Goal: Transaction & Acquisition: Purchase product/service

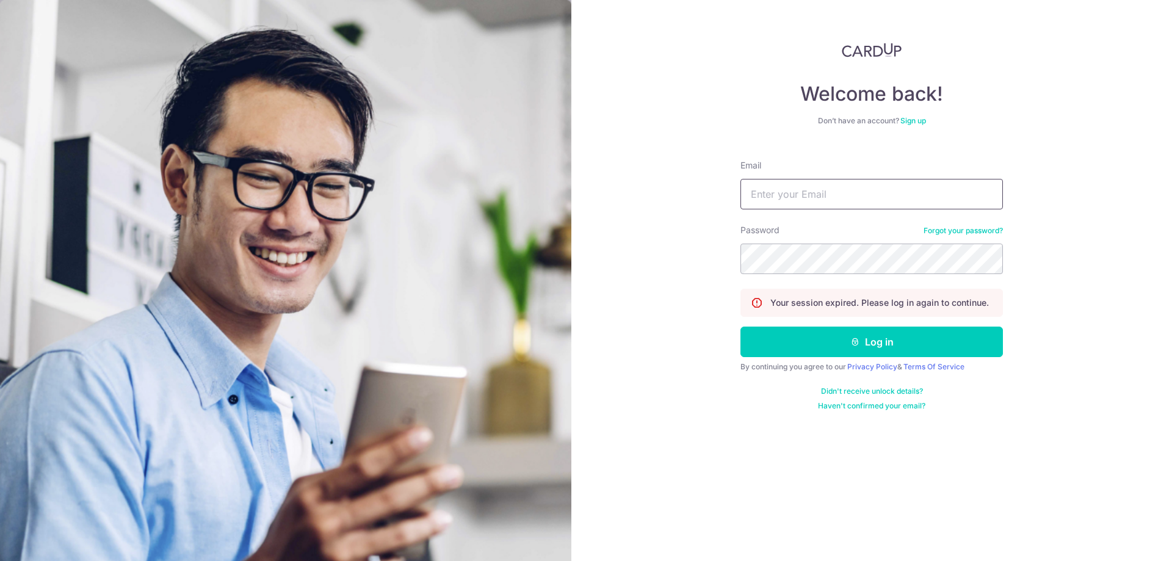
type input "gabriel.chin@outlook.sg"
click at [895, 192] on input "gabriel.chin@outlook.sg" at bounding box center [871, 194] width 262 height 31
drag, startPoint x: 1052, startPoint y: 287, endPoint x: 929, endPoint y: 333, distance: 131.1
click at [1052, 287] on div "Welcome back! Don’t have an account? Sign up Email gabriel.chin@outlook.sg Pass…" at bounding box center [871, 280] width 601 height 561
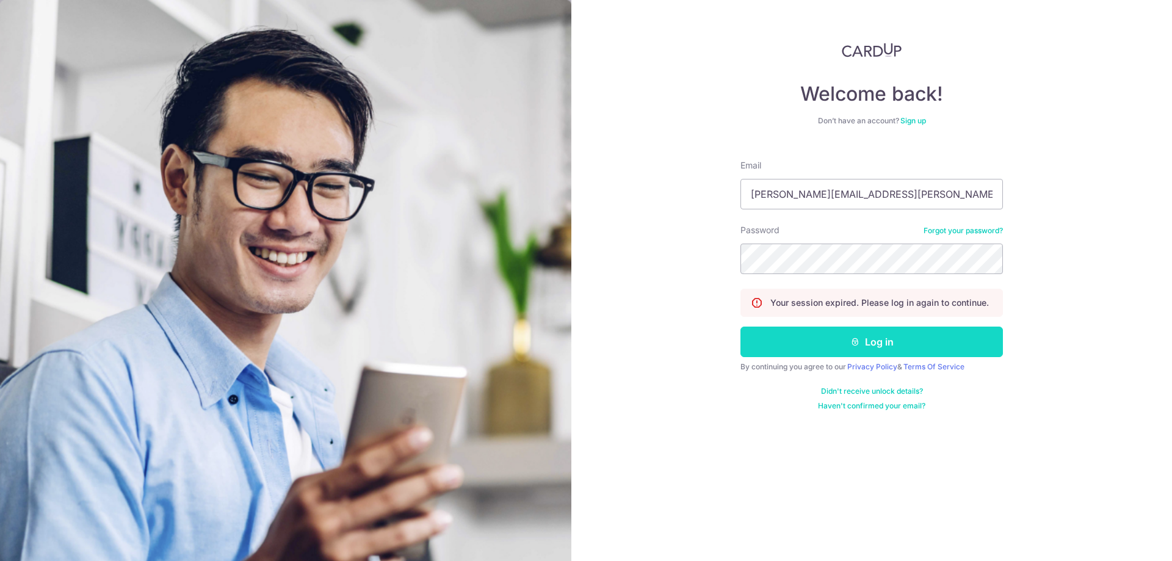
click at [926, 337] on button "Log in" at bounding box center [871, 341] width 262 height 31
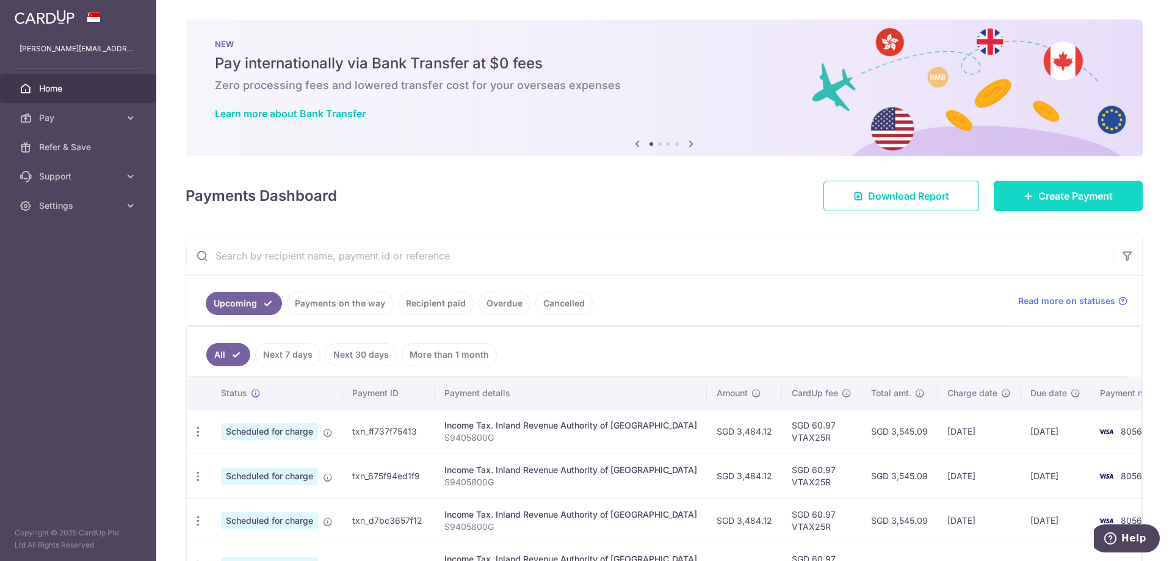
click at [1041, 196] on span "Create Payment" at bounding box center [1075, 196] width 74 height 15
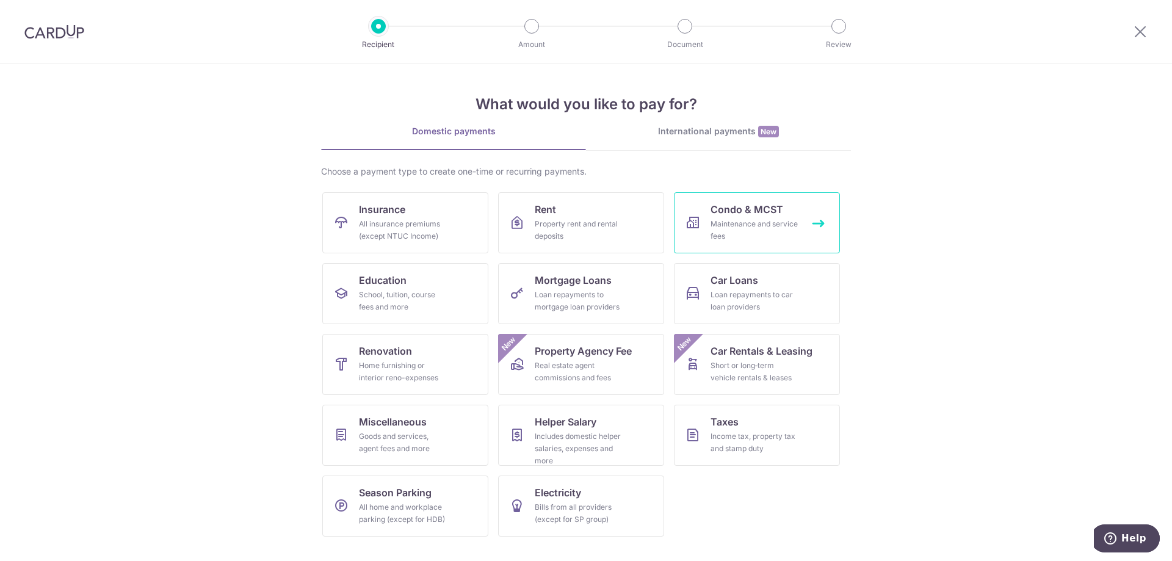
click at [771, 227] on div "Maintenance and service fees" at bounding box center [754, 230] width 88 height 24
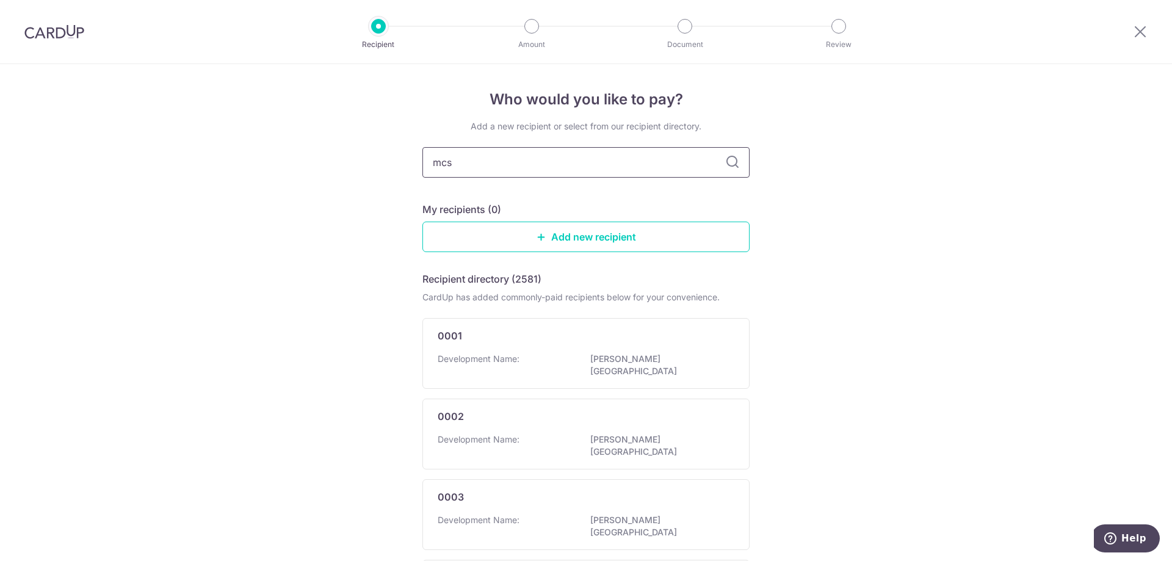
type input "mcst"
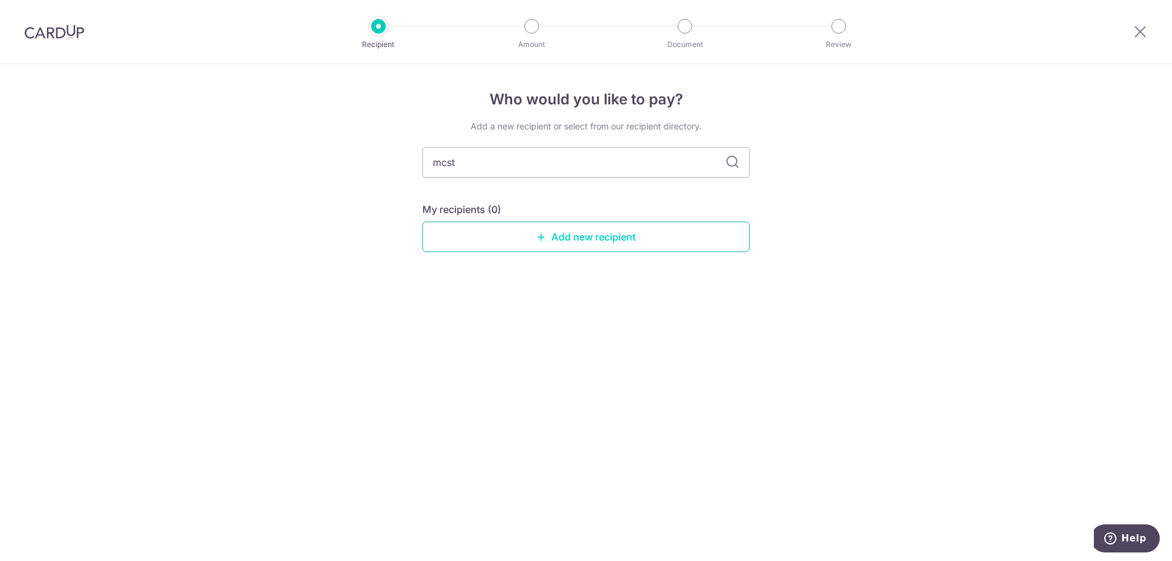
click at [670, 239] on link "Add new recipient" at bounding box center [585, 237] width 327 height 31
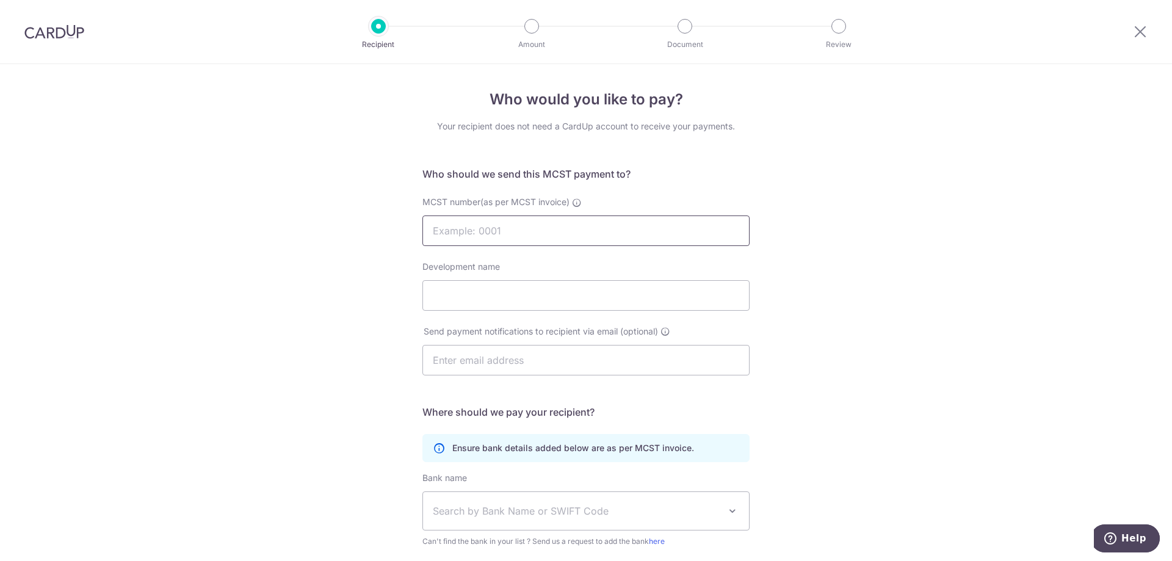
click at [641, 234] on input "MCST number(as per MCST invoice)" at bounding box center [585, 230] width 327 height 31
type input "4934"
click at [616, 282] on input "Development name" at bounding box center [585, 295] width 327 height 31
type input "Parc Central Residences"
drag, startPoint x: 825, startPoint y: 214, endPoint x: 763, endPoint y: 309, distance: 113.9
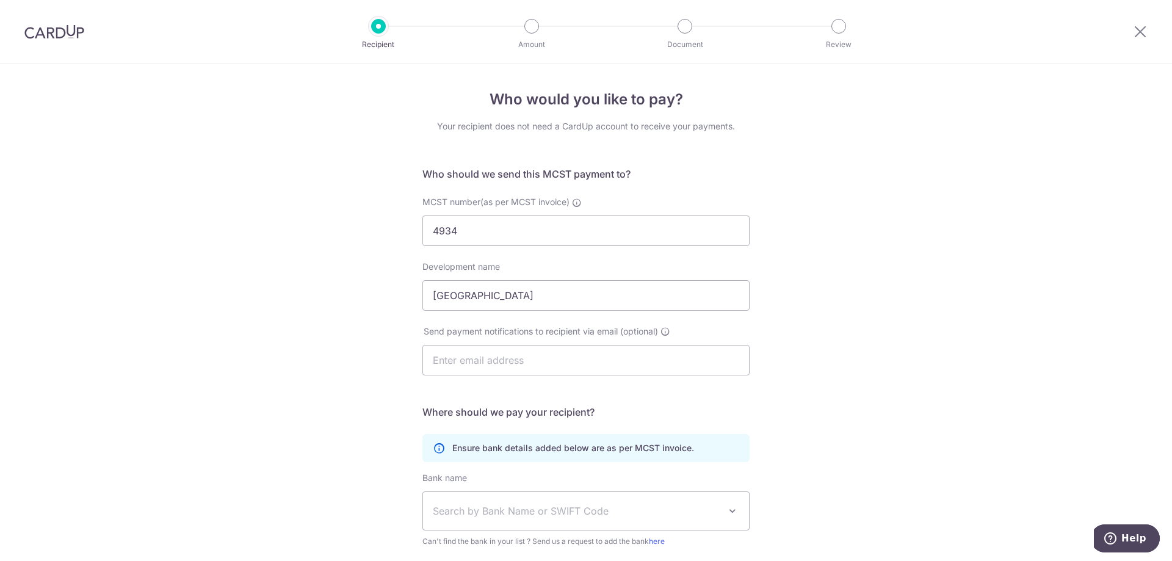
click at [825, 216] on div "Who would you like to pay? Your recipient does not need a CardUp account to rec…" at bounding box center [586, 387] width 1172 height 646
click at [828, 359] on div "Who would you like to pay? Your recipient does not need a CardUp account to rec…" at bounding box center [586, 387] width 1172 height 646
click at [705, 361] on input "text" at bounding box center [585, 360] width 327 height 31
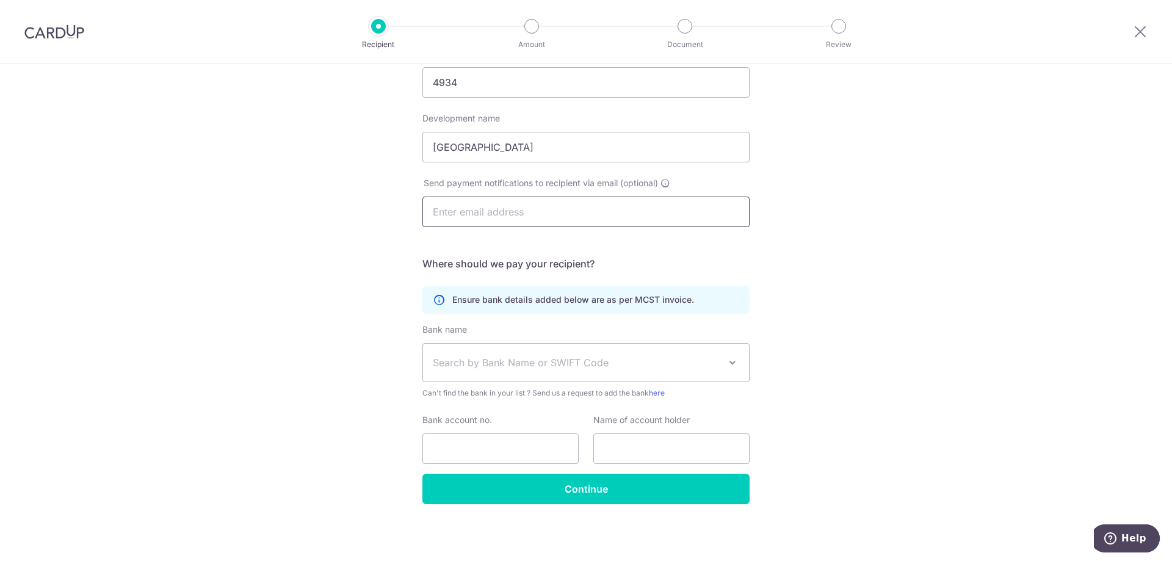
scroll to position [149, 0]
click at [816, 345] on div "Who would you like to pay? Your recipient does not need a CardUp account to rec…" at bounding box center [586, 238] width 1172 height 646
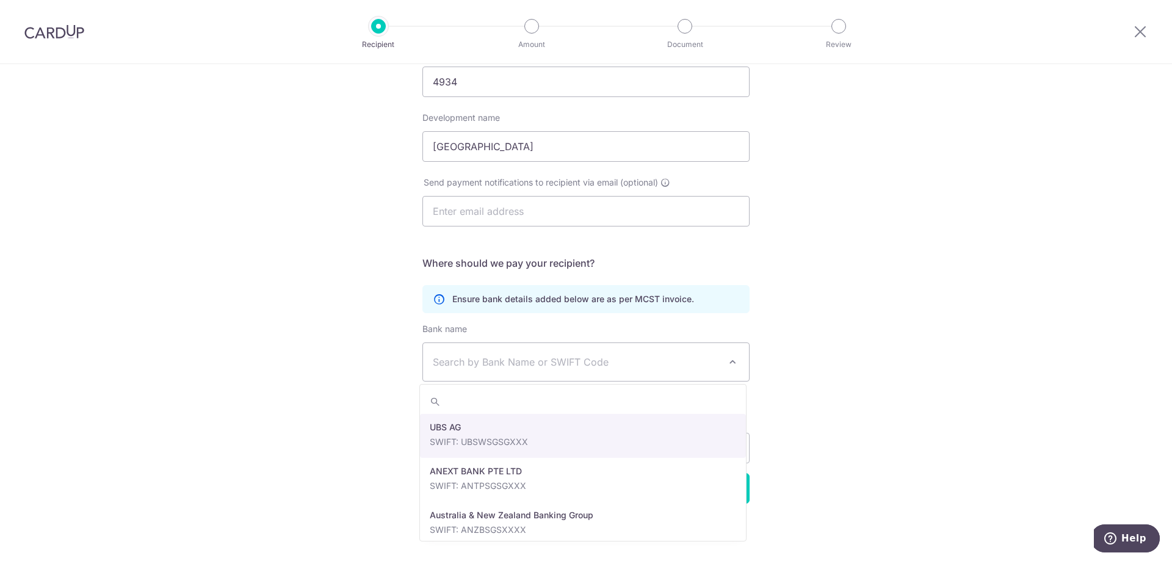
click at [708, 361] on span "Search by Bank Name or SWIFT Code" at bounding box center [576, 362] width 287 height 15
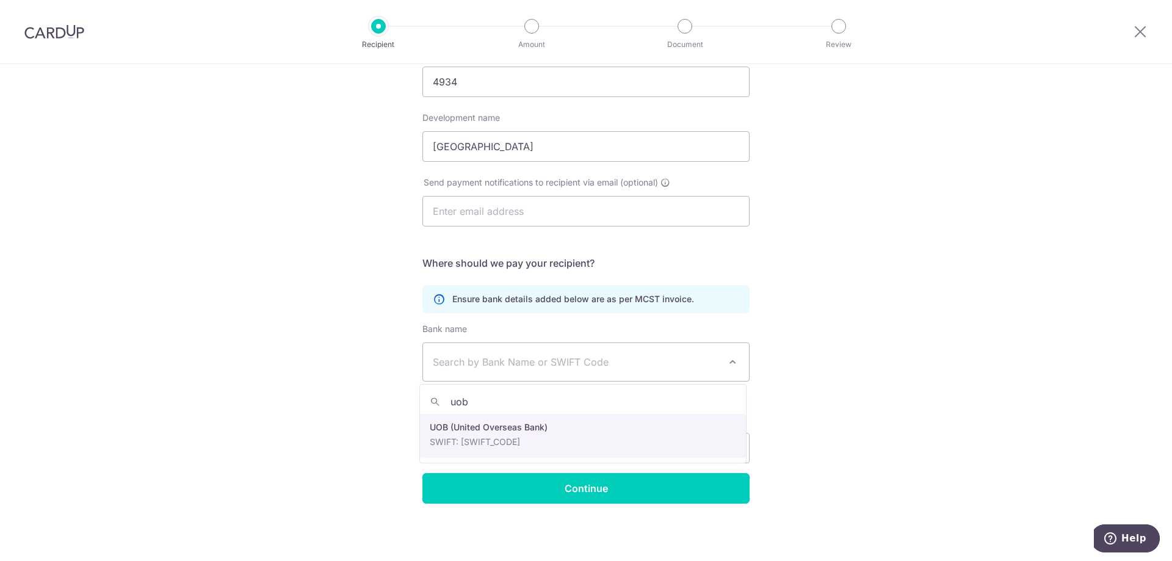
type input "uob"
select select "18"
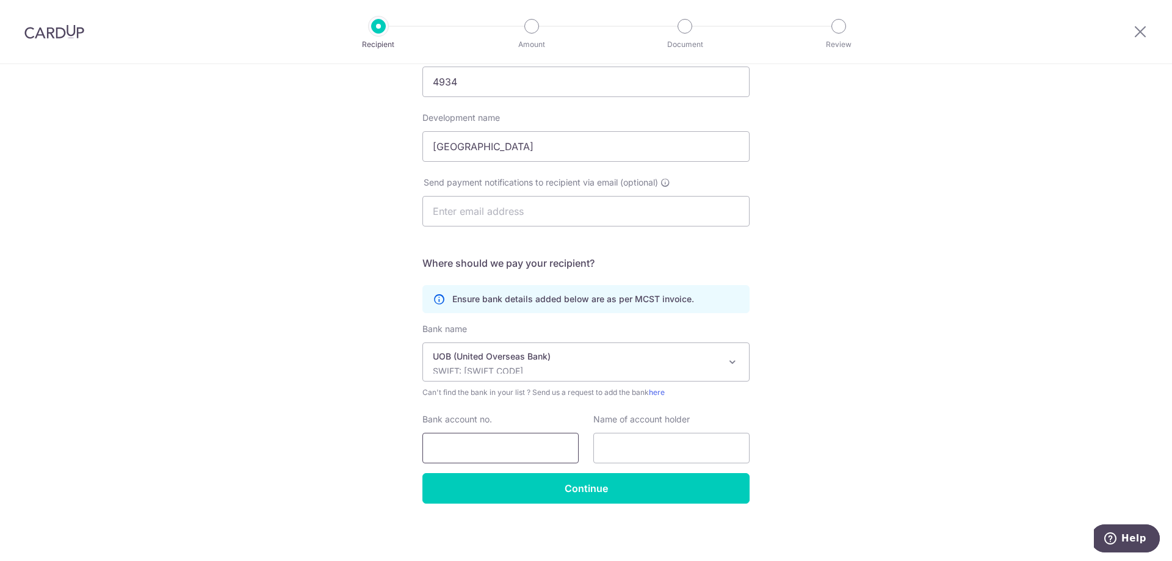
click at [528, 453] on input "Bank account no." at bounding box center [500, 448] width 156 height 31
type input "7613164638"
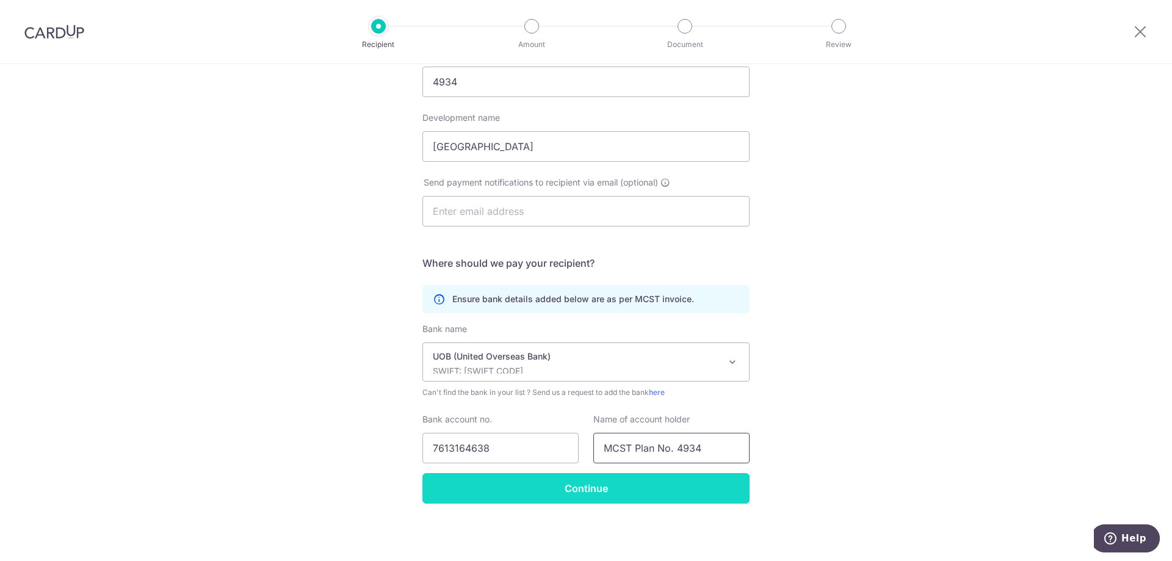
type input "MCST Plan No. 4934"
click at [661, 479] on input "Continue" at bounding box center [585, 488] width 327 height 31
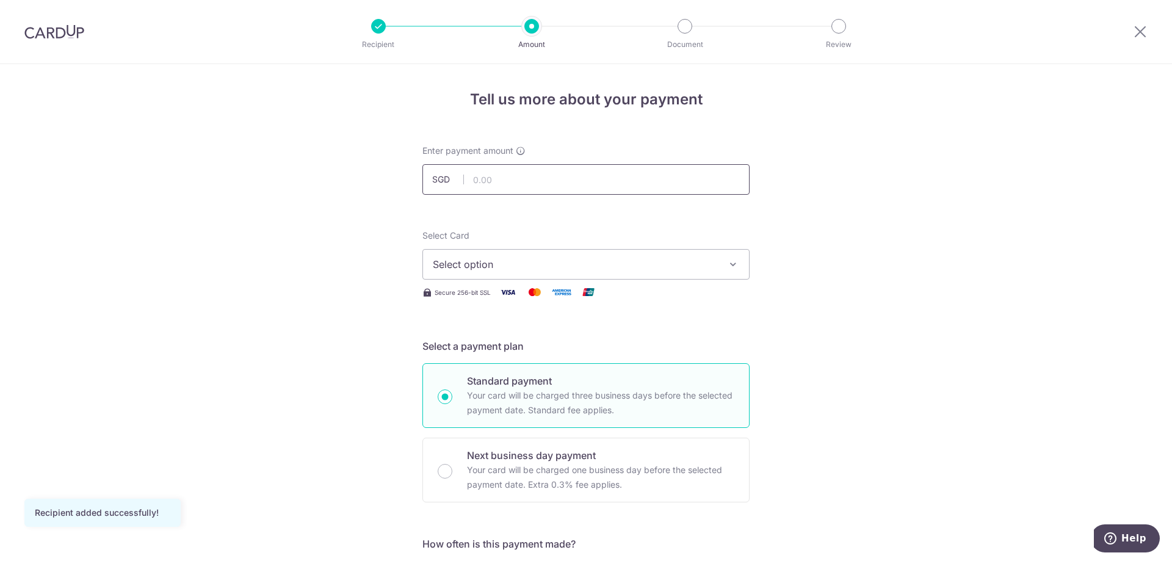
click at [582, 173] on input "text" at bounding box center [585, 179] width 327 height 31
type input "1,213.17"
click at [723, 267] on button "Select option" at bounding box center [585, 264] width 327 height 31
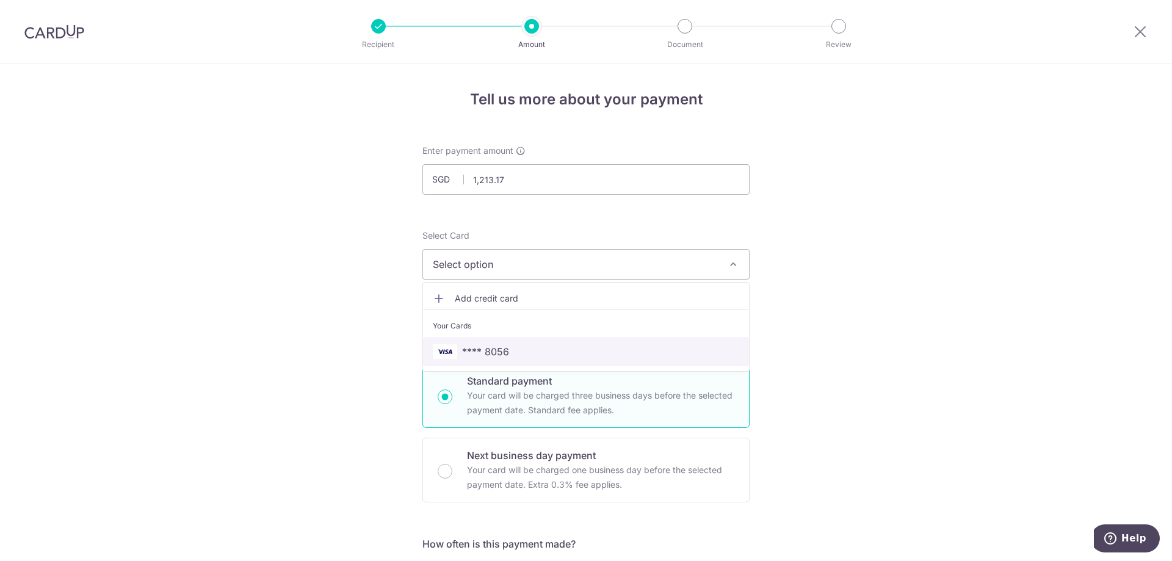
click at [618, 348] on span "**** 8056" at bounding box center [586, 351] width 306 height 15
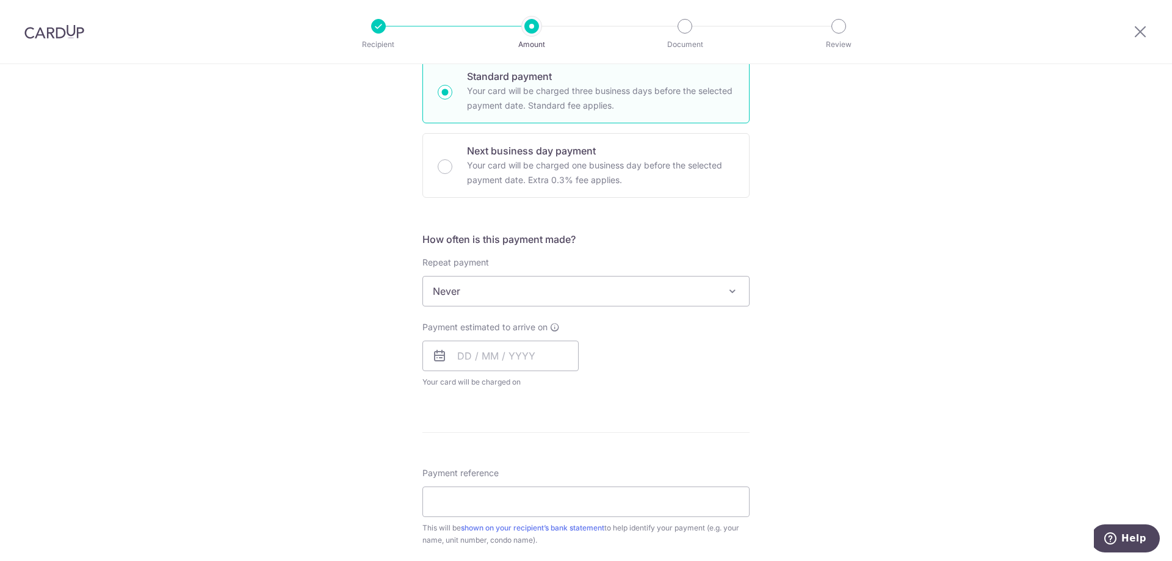
scroll to position [305, 0]
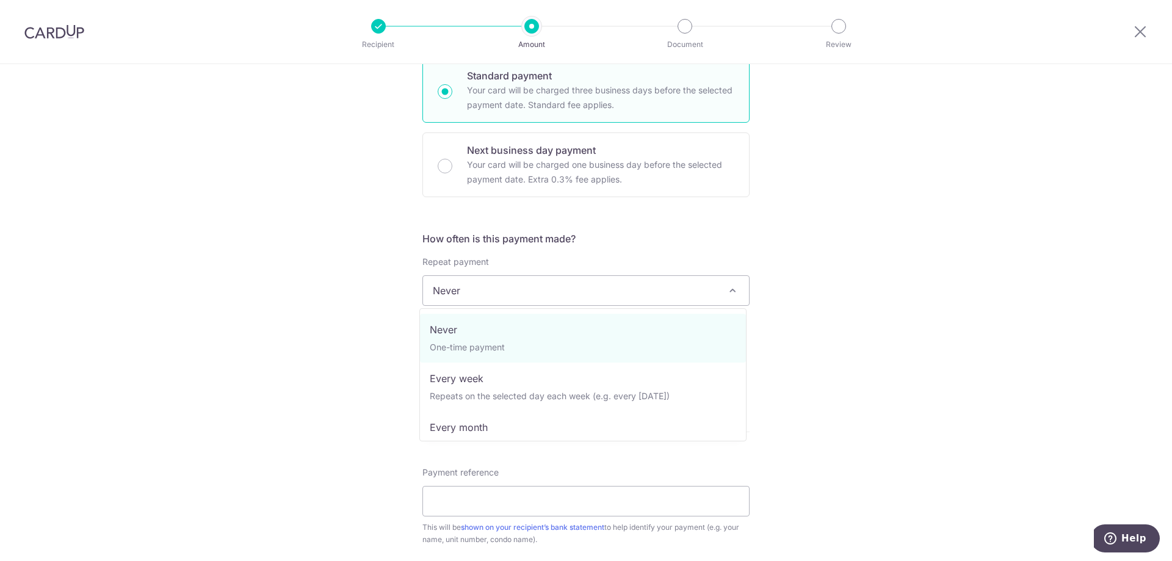
click at [714, 290] on span "Never" at bounding box center [586, 290] width 326 height 29
click at [875, 339] on div "Tell us more about your payment Enter payment amount SGD 1,213.17 1213.17 Recip…" at bounding box center [586, 311] width 1172 height 1104
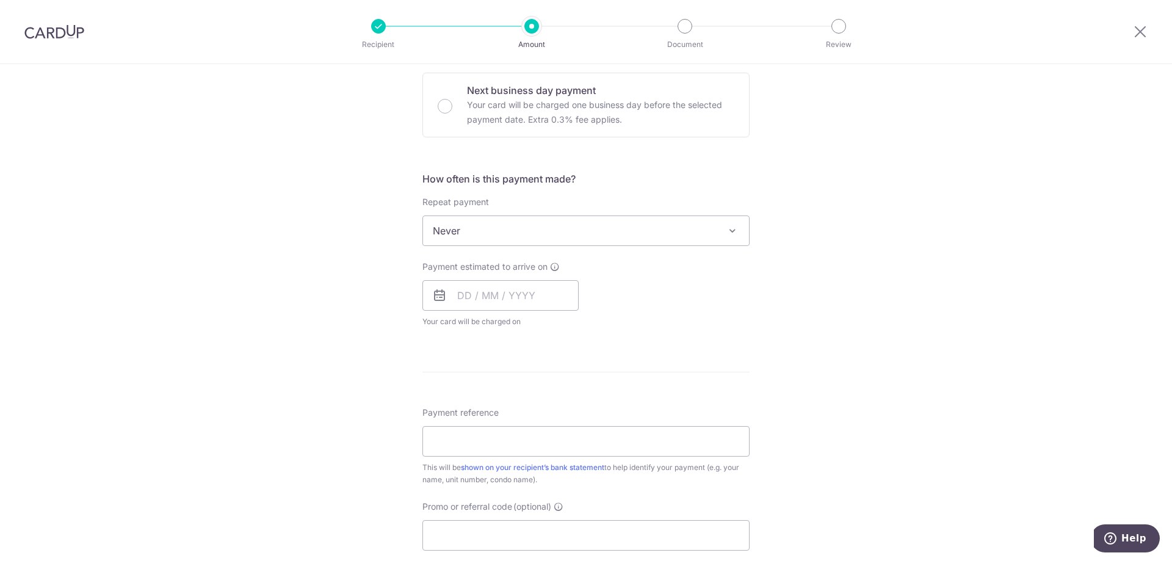
scroll to position [366, 0]
drag, startPoint x: 837, startPoint y: 339, endPoint x: 622, endPoint y: 303, distance: 218.4
click at [836, 339] on div "Tell us more about your payment Enter payment amount SGD 1,213.17 1213.17 Recip…" at bounding box center [586, 250] width 1172 height 1104
click at [461, 298] on input "text" at bounding box center [500, 294] width 156 height 31
click at [563, 432] on link "19" at bounding box center [570, 430] width 20 height 20
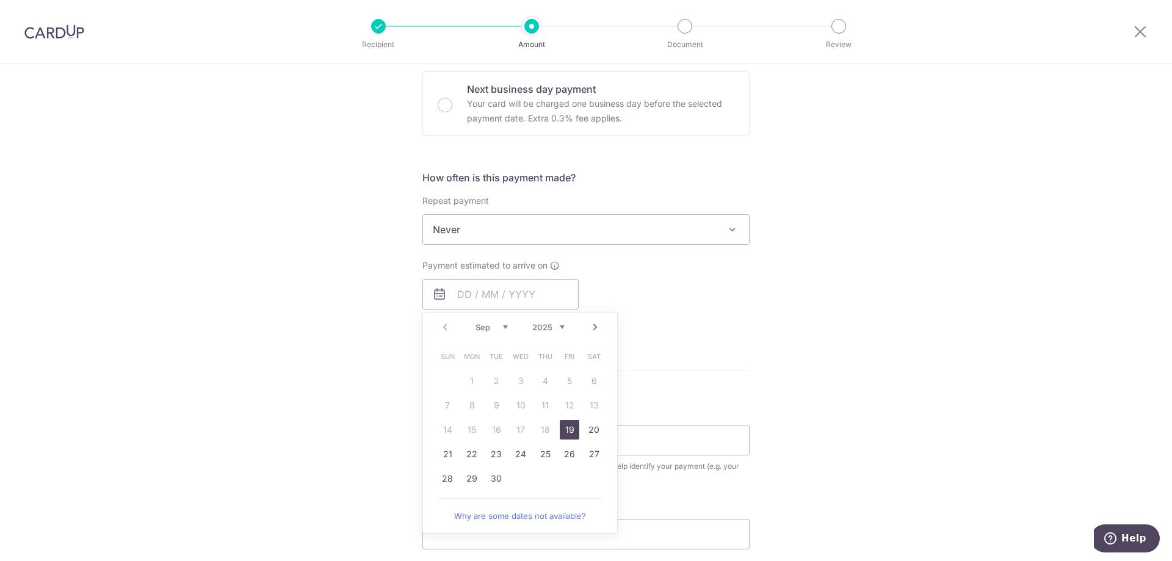
type input "[DATE]"
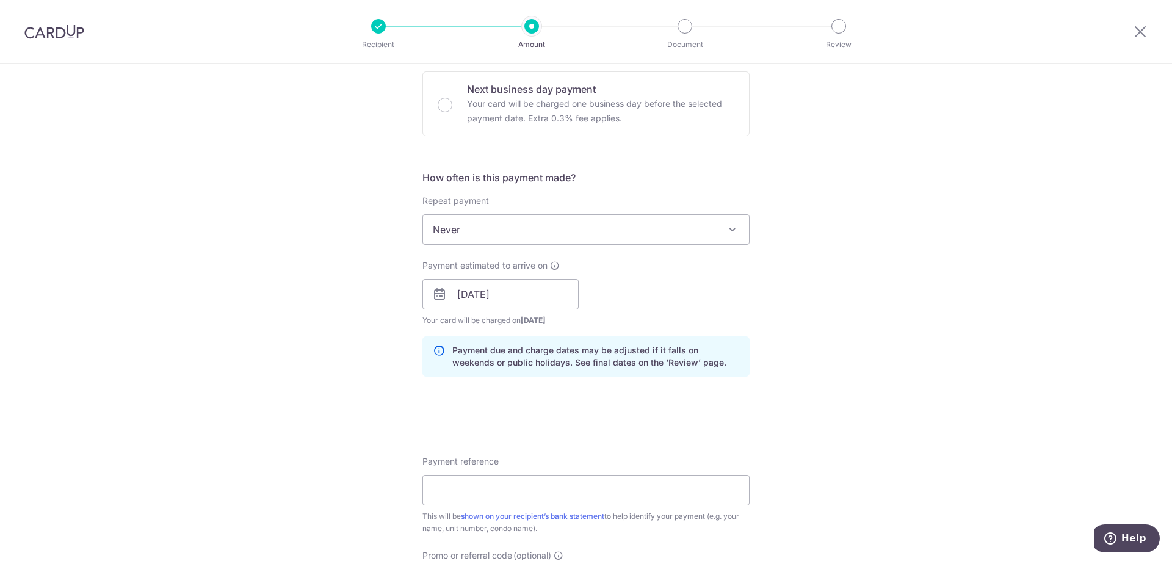
click at [856, 369] on div "Tell us more about your payment Enter payment amount SGD 1,213.17 1213.17 Recip…" at bounding box center [586, 275] width 1172 height 1154
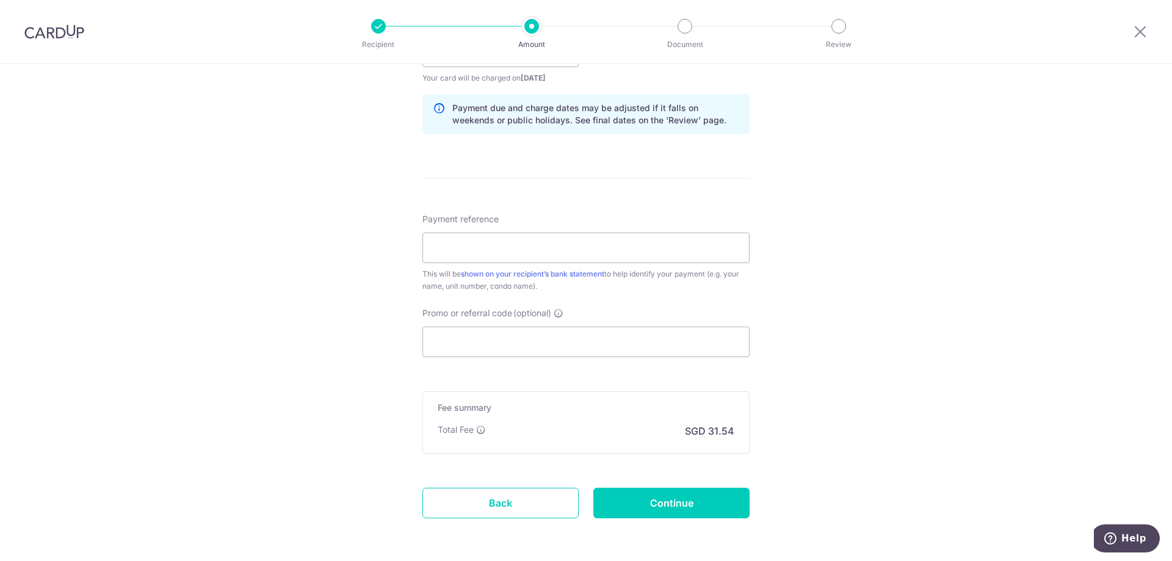
scroll to position [610, 0]
click at [509, 250] on input "Payment reference" at bounding box center [585, 246] width 327 height 31
type input "N"
type input "Blk 1311428"
click at [873, 262] on div "Tell us more about your payment Enter payment amount SGD 1,213.17 1213.17 Recip…" at bounding box center [586, 31] width 1172 height 1154
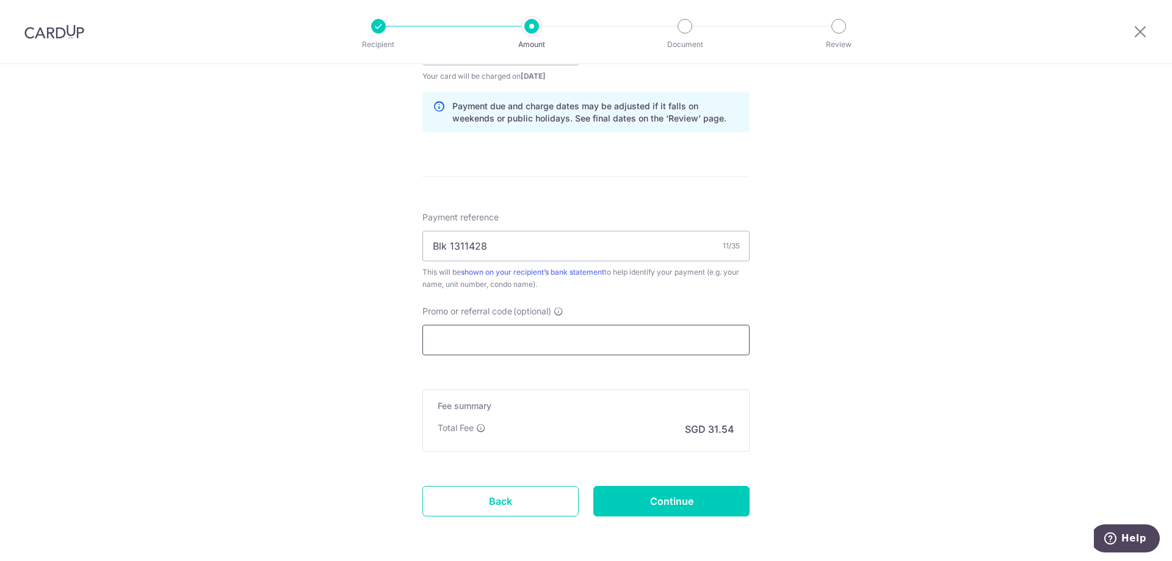
click at [560, 345] on input "Promo or referral code (optional)" at bounding box center [585, 340] width 327 height 31
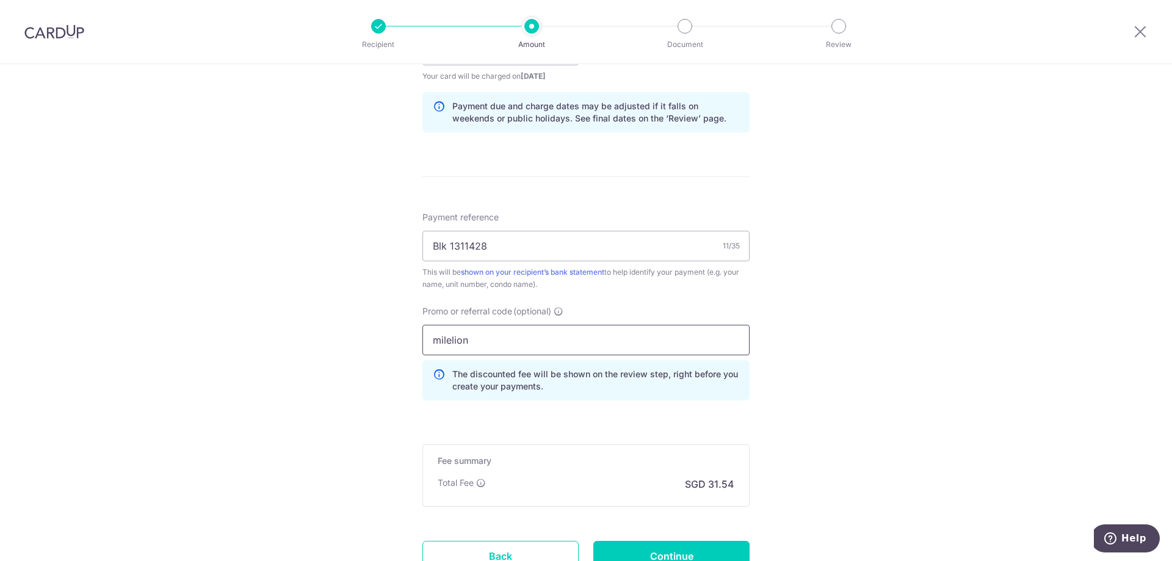
type input "milelion"
click at [826, 377] on div "Tell us more about your payment Enter payment amount SGD 1,213.17 1213.17 Recip…" at bounding box center [586, 58] width 1172 height 1209
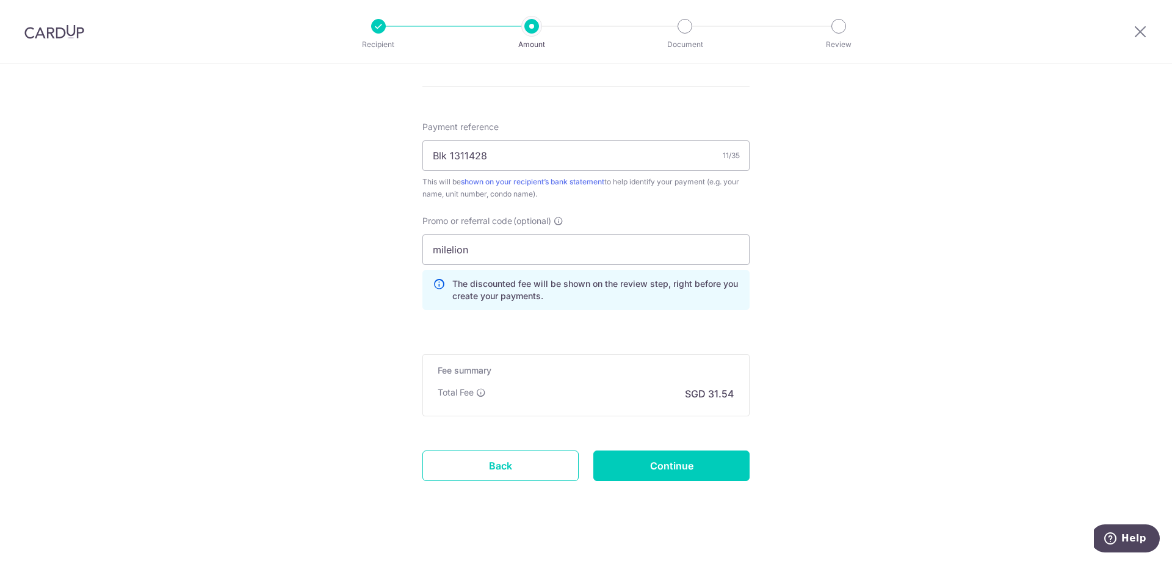
scroll to position [712, 0]
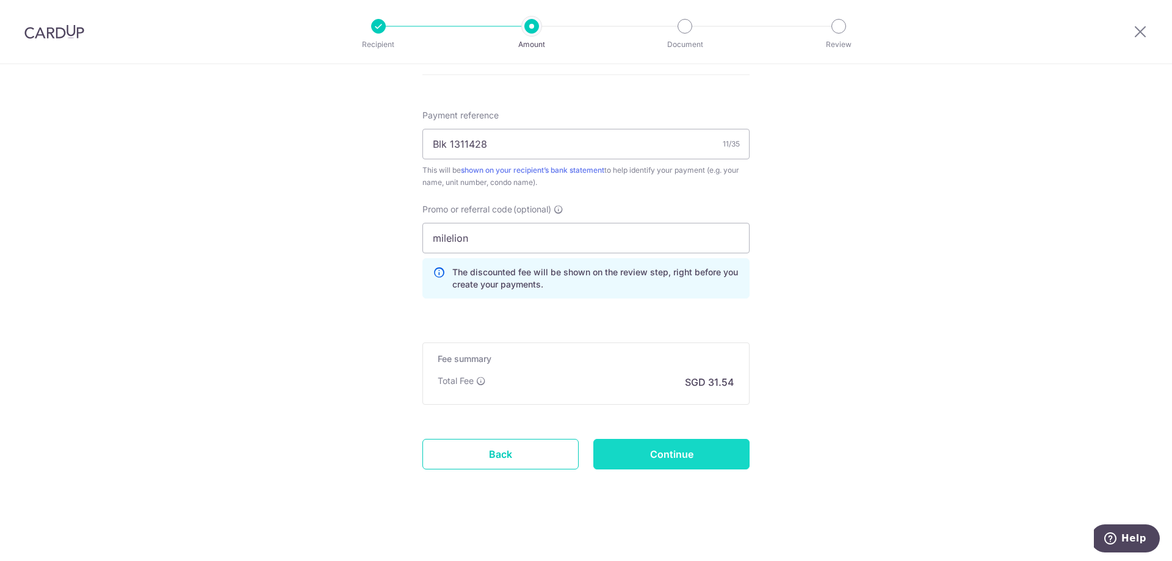
click at [700, 452] on input "Continue" at bounding box center [671, 454] width 156 height 31
type input "Create Schedule"
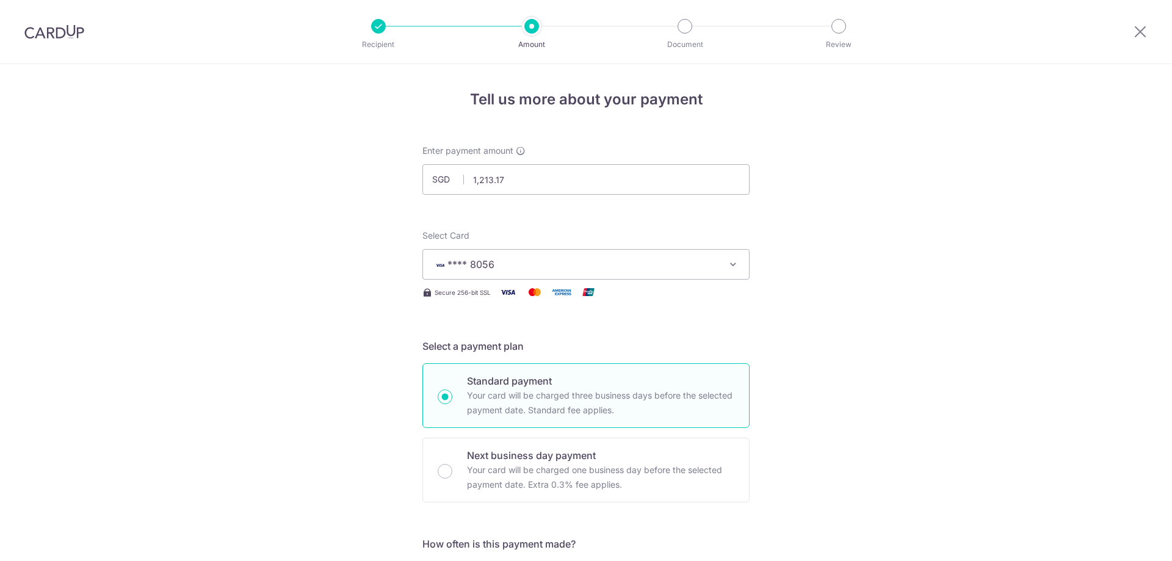
scroll to position [729, 0]
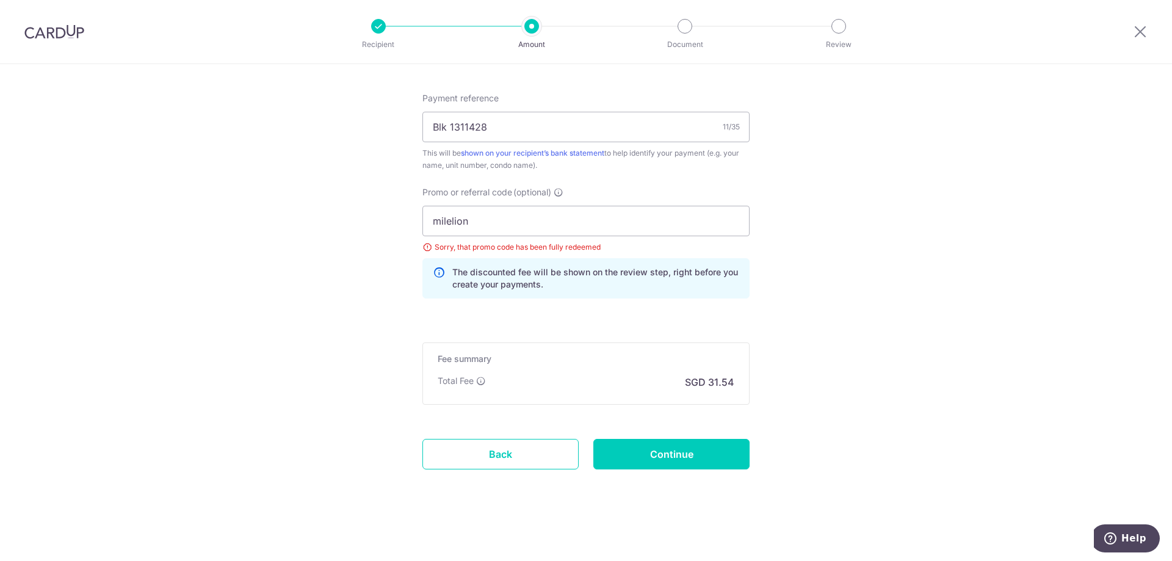
drag, startPoint x: 868, startPoint y: 280, endPoint x: 876, endPoint y: 288, distance: 11.2
drag, startPoint x: 870, startPoint y: 239, endPoint x: 870, endPoint y: 231, distance: 7.9
drag, startPoint x: 885, startPoint y: 330, endPoint x: 877, endPoint y: 333, distance: 8.3
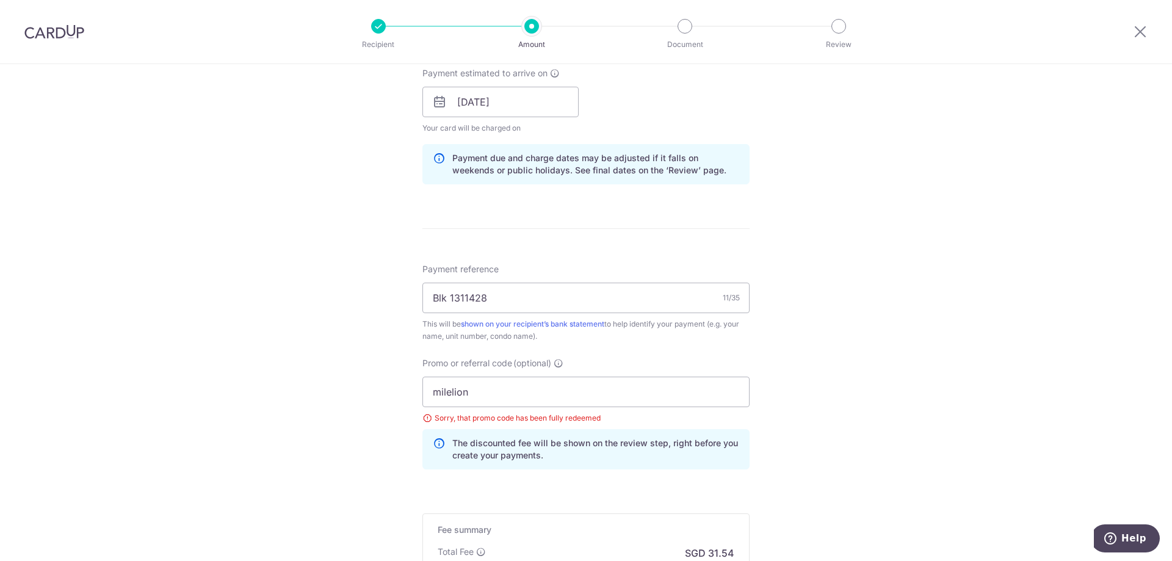
scroll to position [485, 0]
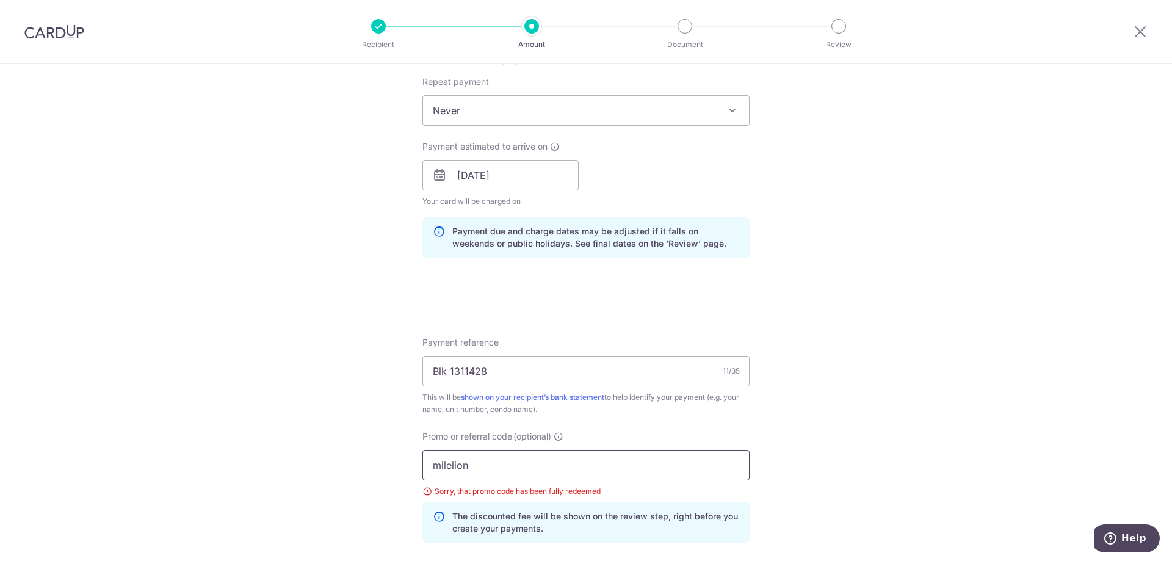
click at [467, 463] on input "milelion" at bounding box center [585, 465] width 327 height 31
type input "get225"
drag, startPoint x: 788, startPoint y: 381, endPoint x: 798, endPoint y: 385, distance: 10.1
click at [789, 381] on div "Tell us more about your payment Enter payment amount SGD 1,213.17 1213.17 Selec…" at bounding box center [586, 192] width 1172 height 1226
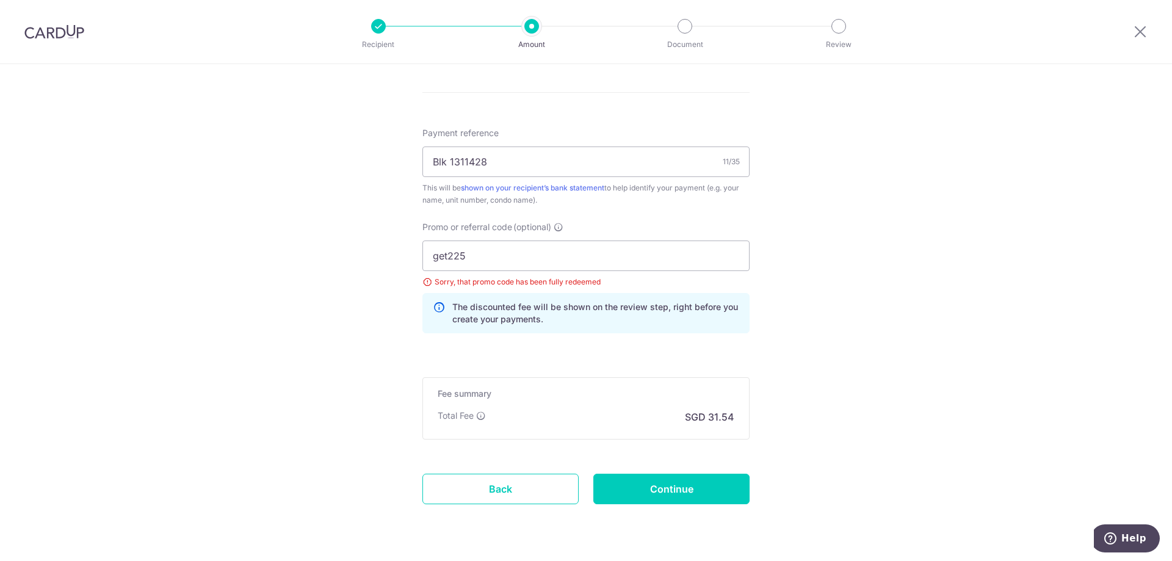
scroll to position [729, 0]
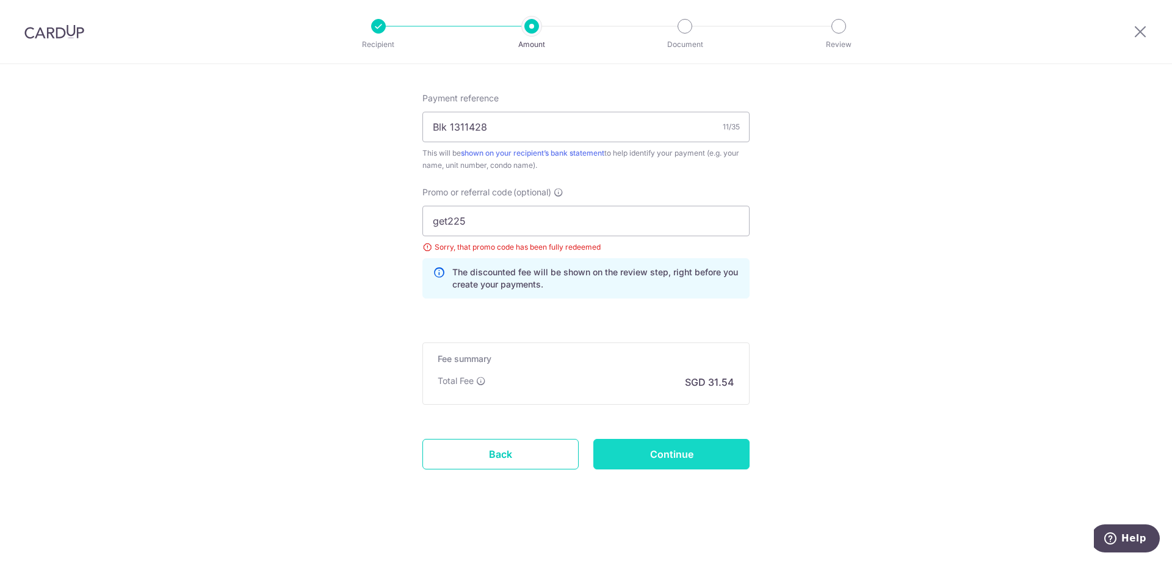
click at [718, 461] on input "Continue" at bounding box center [671, 454] width 156 height 31
type input "Update Schedule"
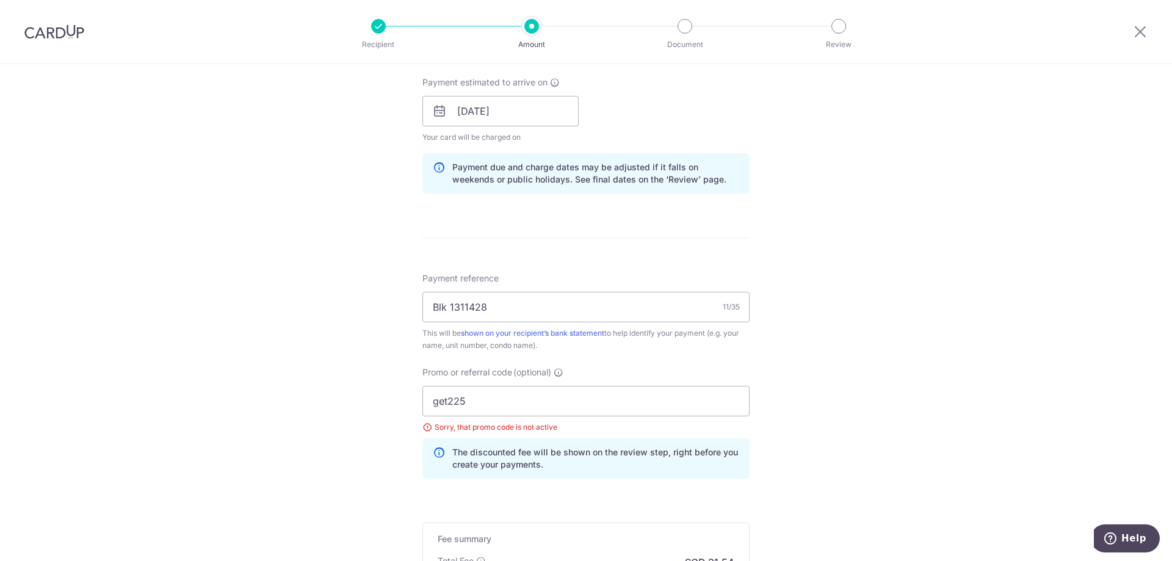
scroll to position [729, 0]
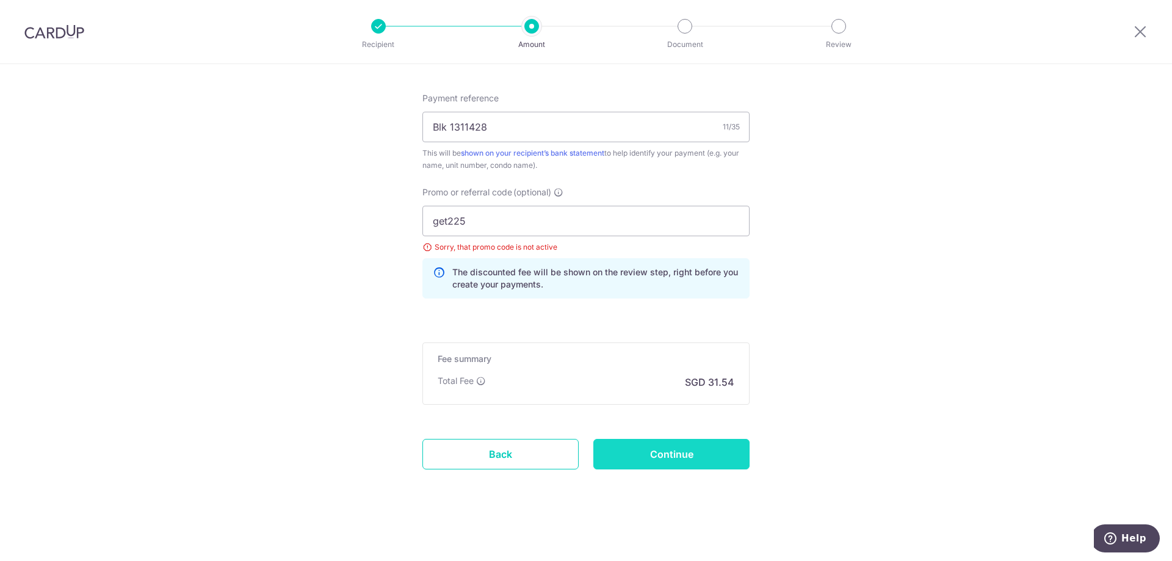
click at [707, 449] on input "Continue" at bounding box center [671, 454] width 156 height 31
type input "Update Schedule"
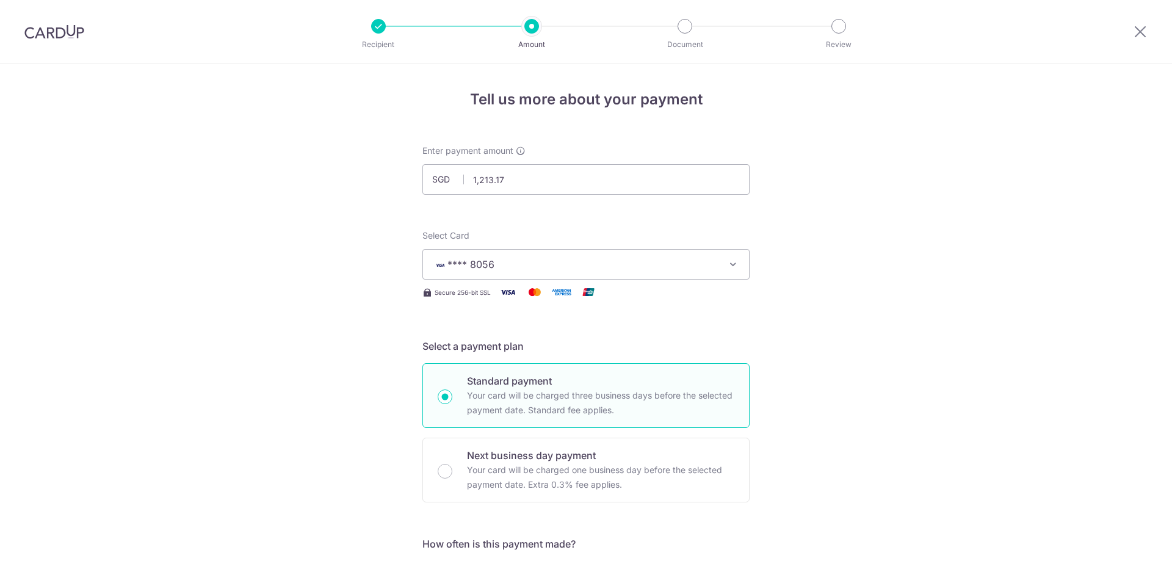
scroll to position [729, 0]
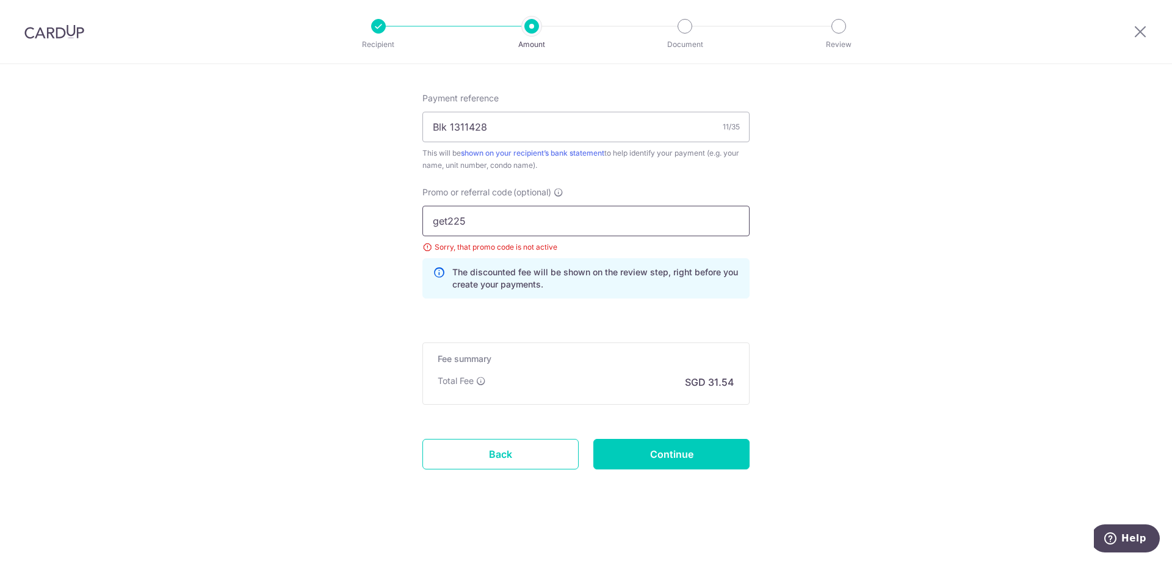
click at [469, 215] on input "get225" at bounding box center [585, 221] width 327 height 31
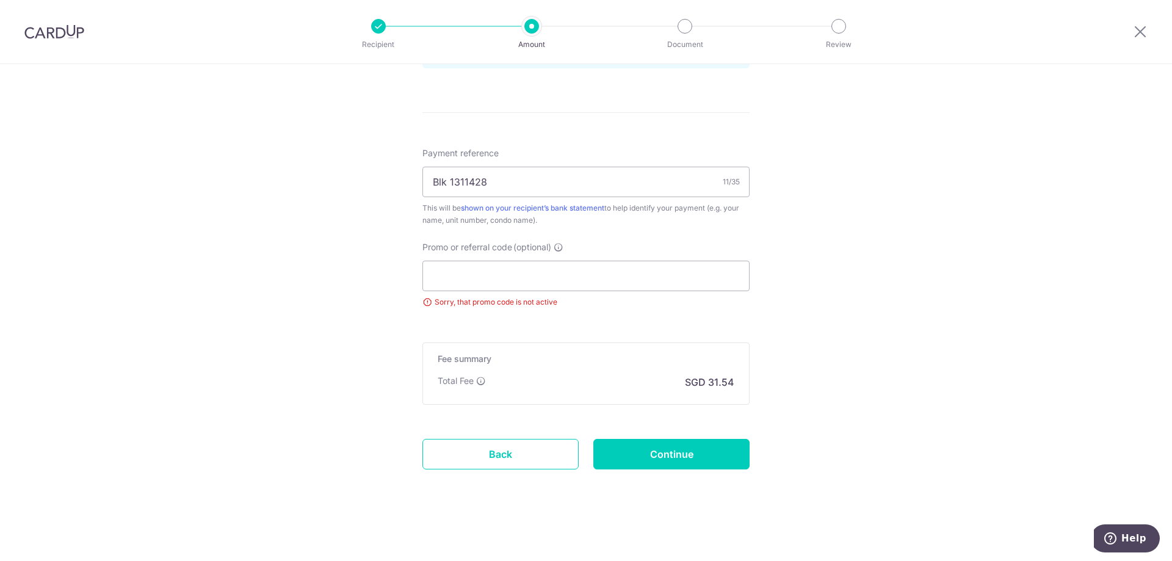
click at [725, 449] on input "Continue" at bounding box center [671, 454] width 156 height 31
type input "Update Schedule"
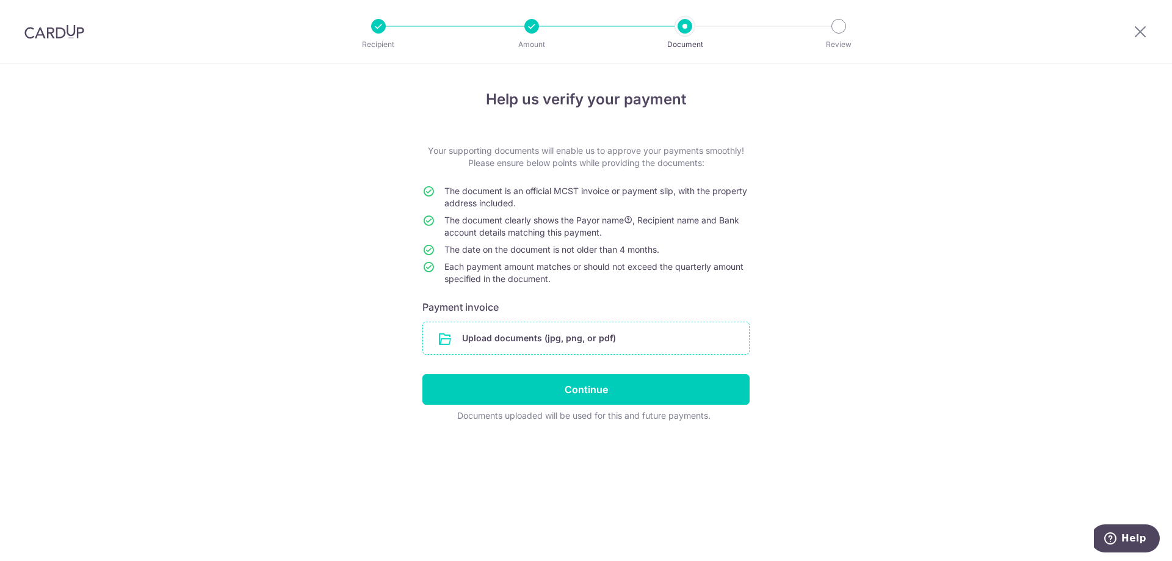
click at [684, 348] on input "file" at bounding box center [586, 338] width 326 height 32
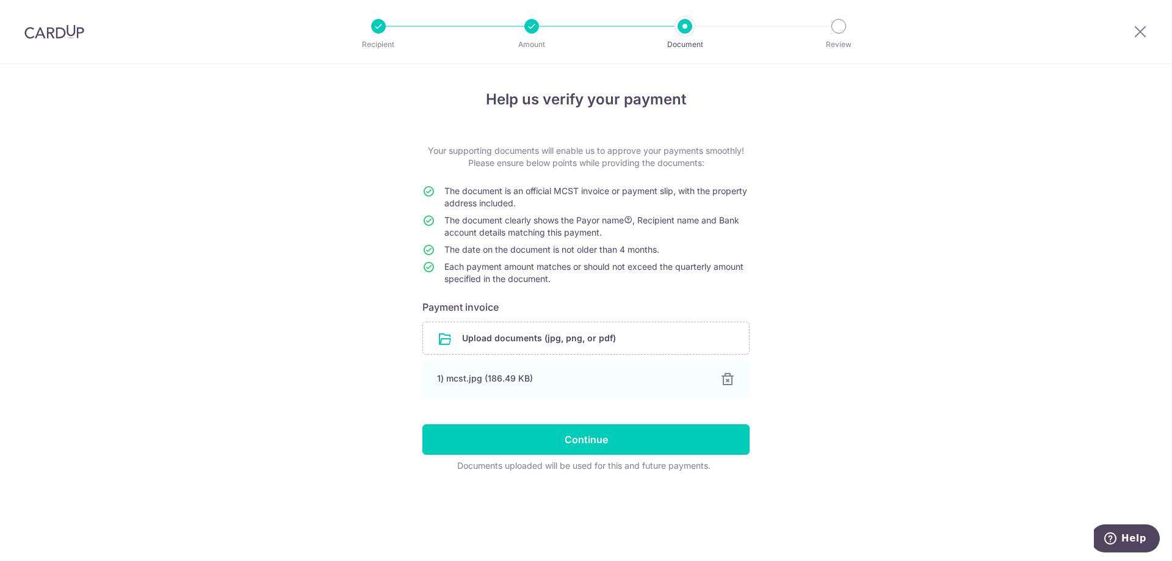
click at [868, 301] on div "Help us verify your payment Your supporting documents will enable us to approve…" at bounding box center [586, 312] width 1172 height 497
click at [662, 433] on input "Continue" at bounding box center [585, 439] width 327 height 31
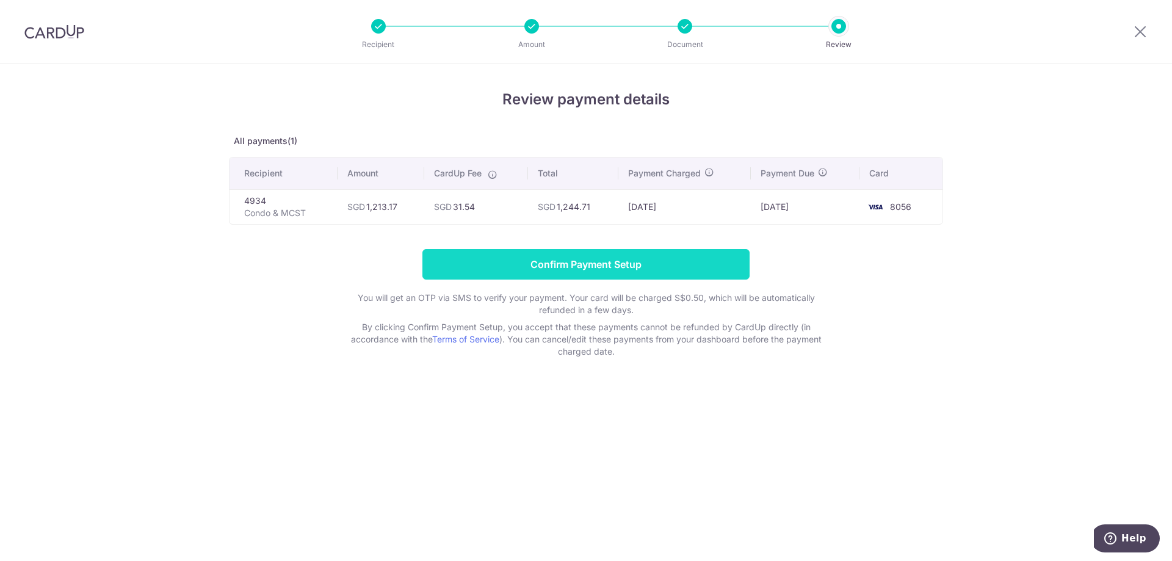
click at [734, 254] on input "Confirm Payment Setup" at bounding box center [585, 264] width 327 height 31
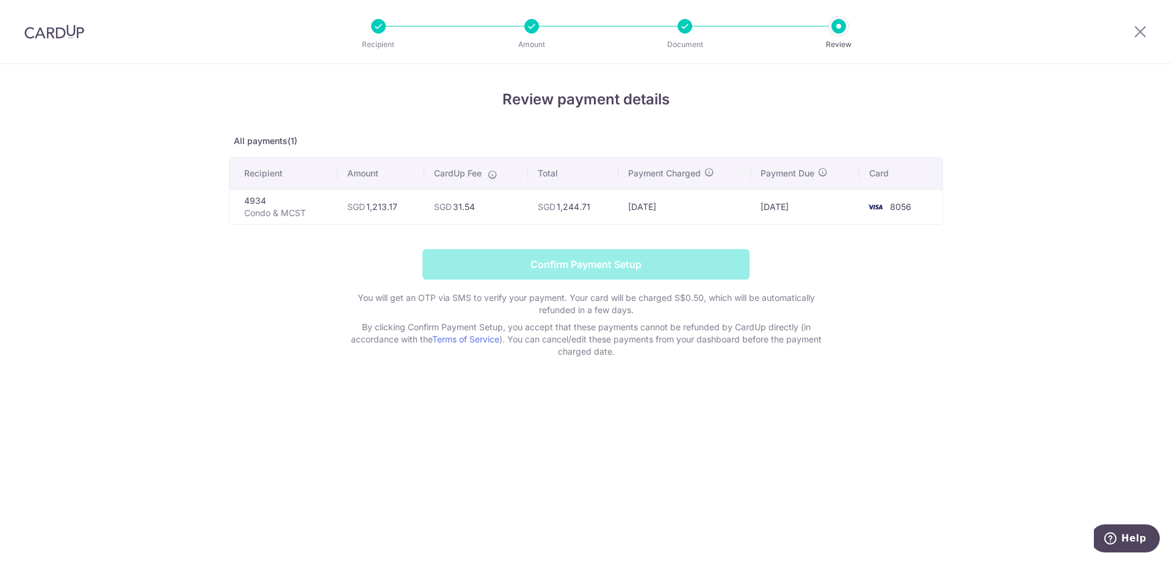
click at [734, 254] on form "Confirm Payment Setup You will get an OTP via SMS to verify your payment. Your …" at bounding box center [586, 303] width 714 height 109
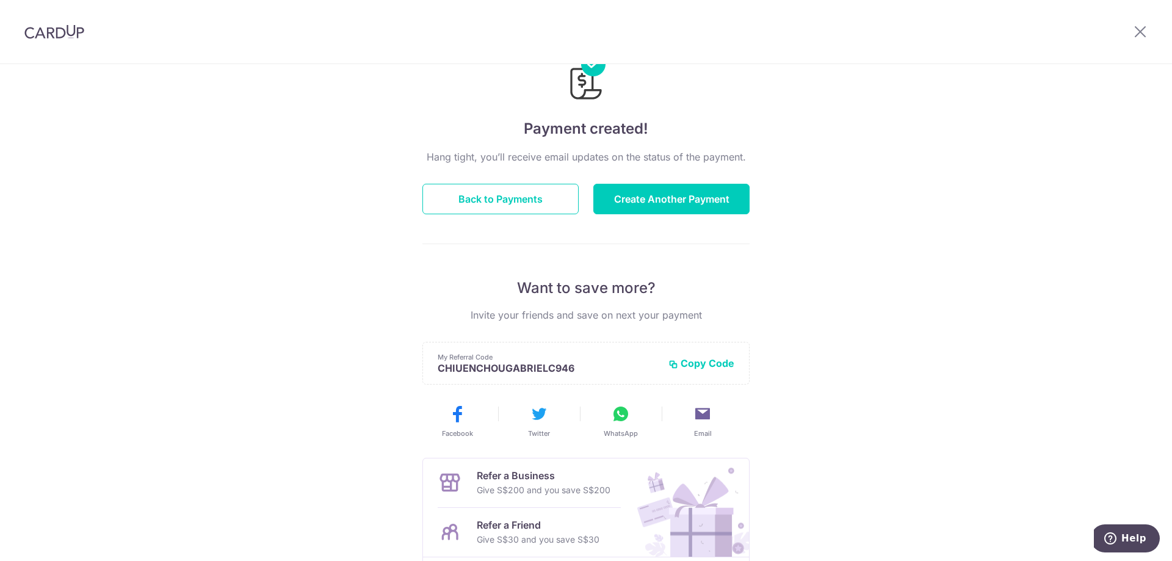
scroll to position [155, 0]
